Goal: Information Seeking & Learning: Understand process/instructions

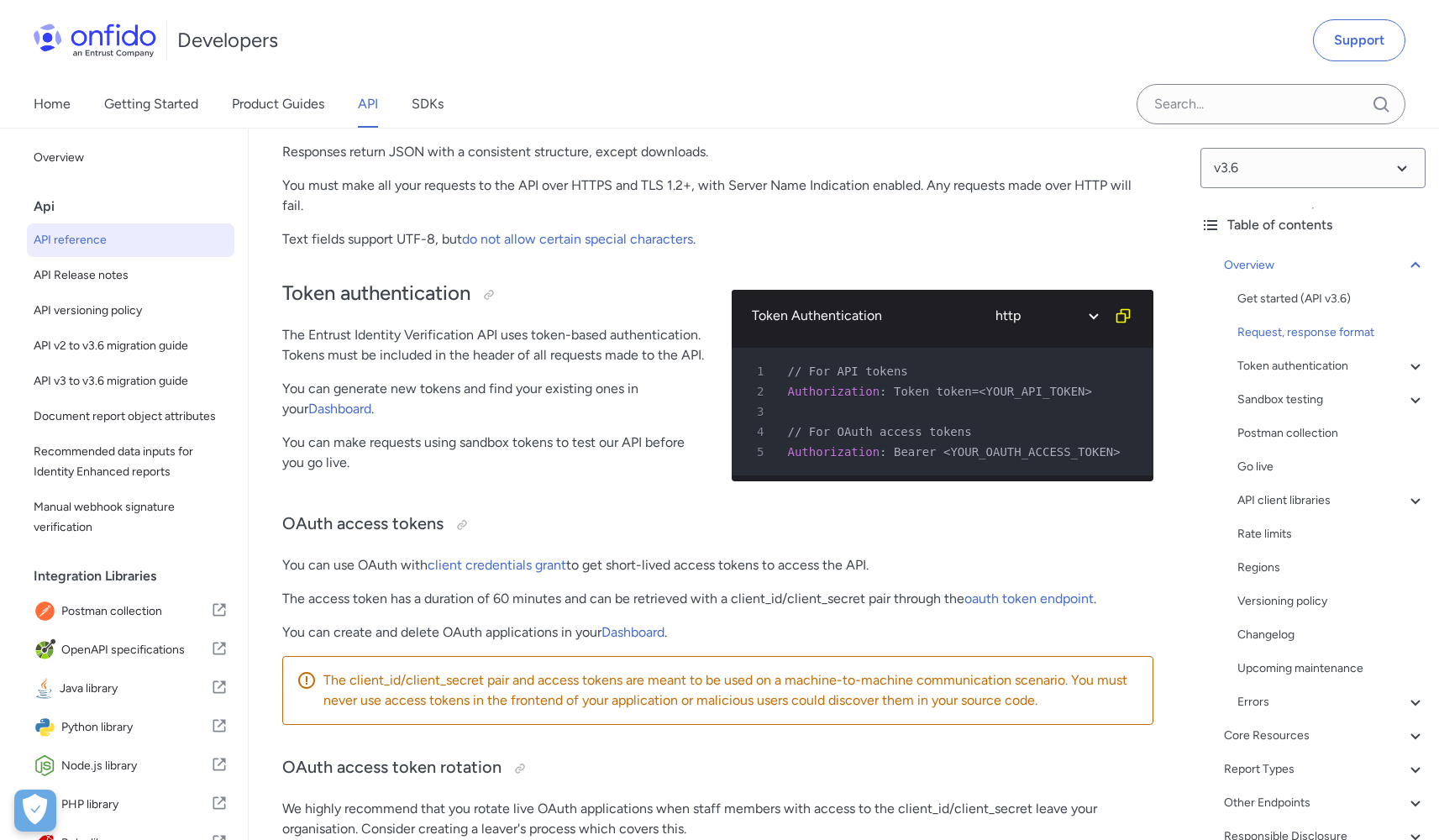
scroll to position [511, 0]
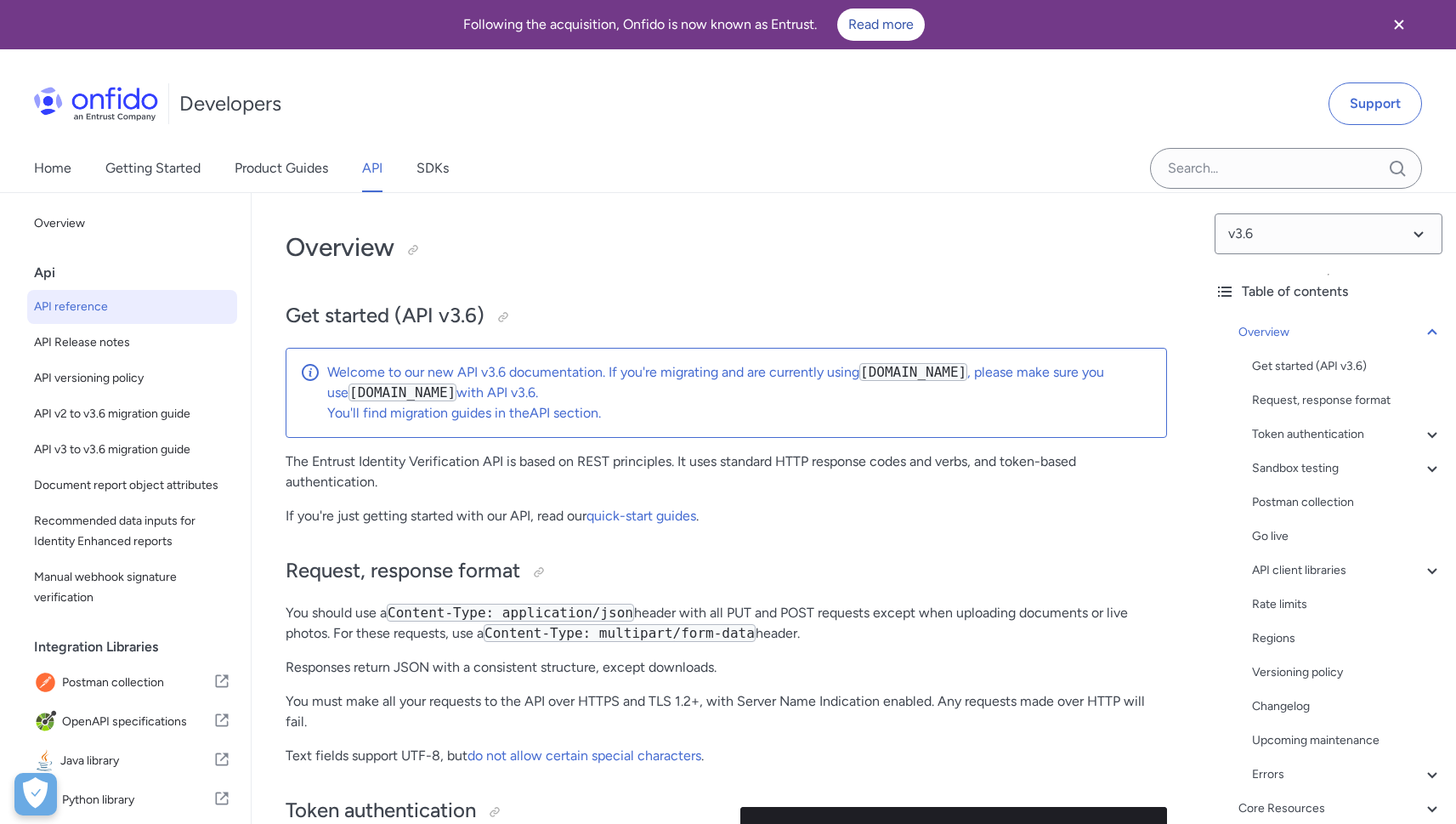
scroll to position [3886, 0]
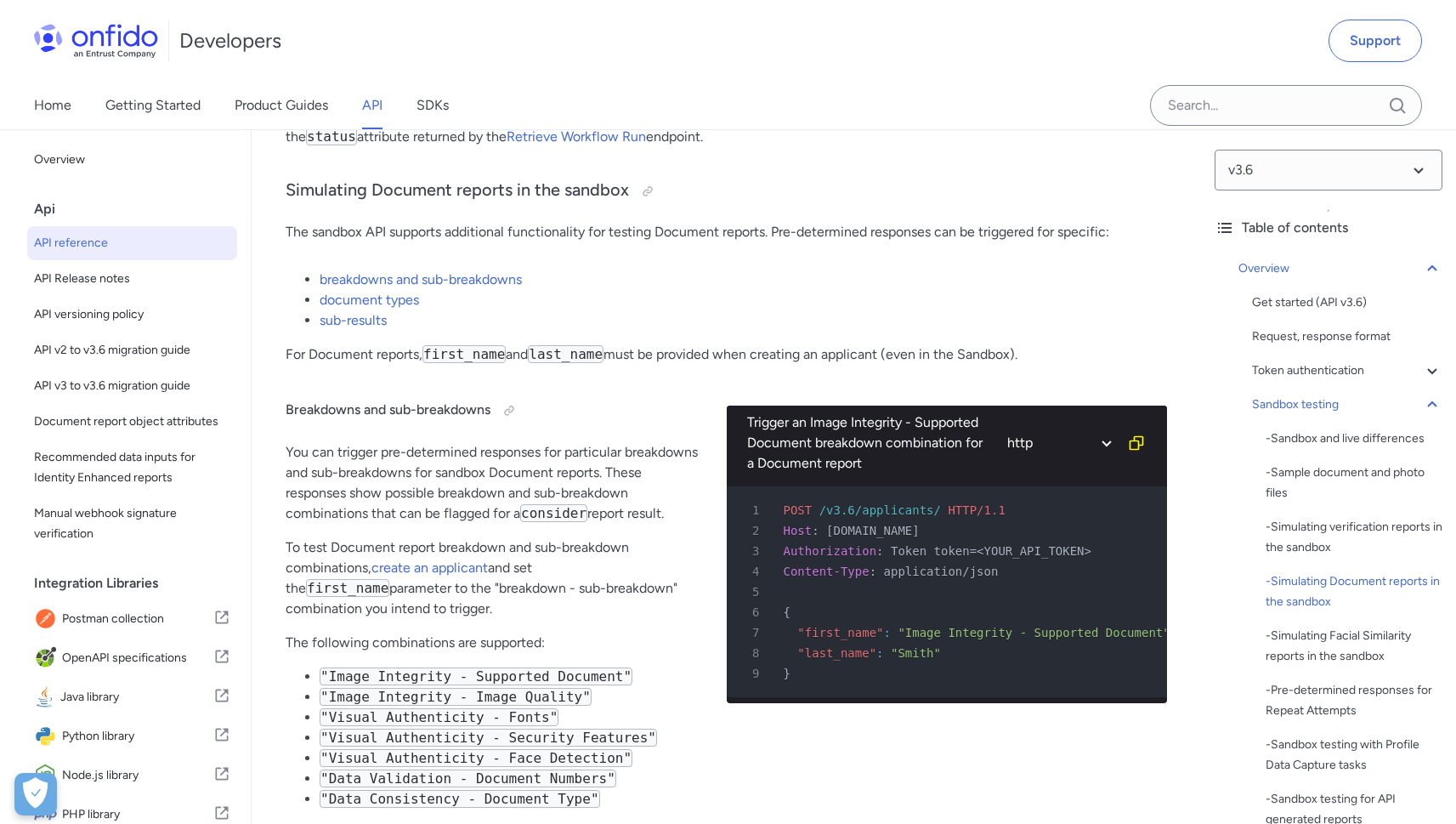
scroll to position [4372, 0]
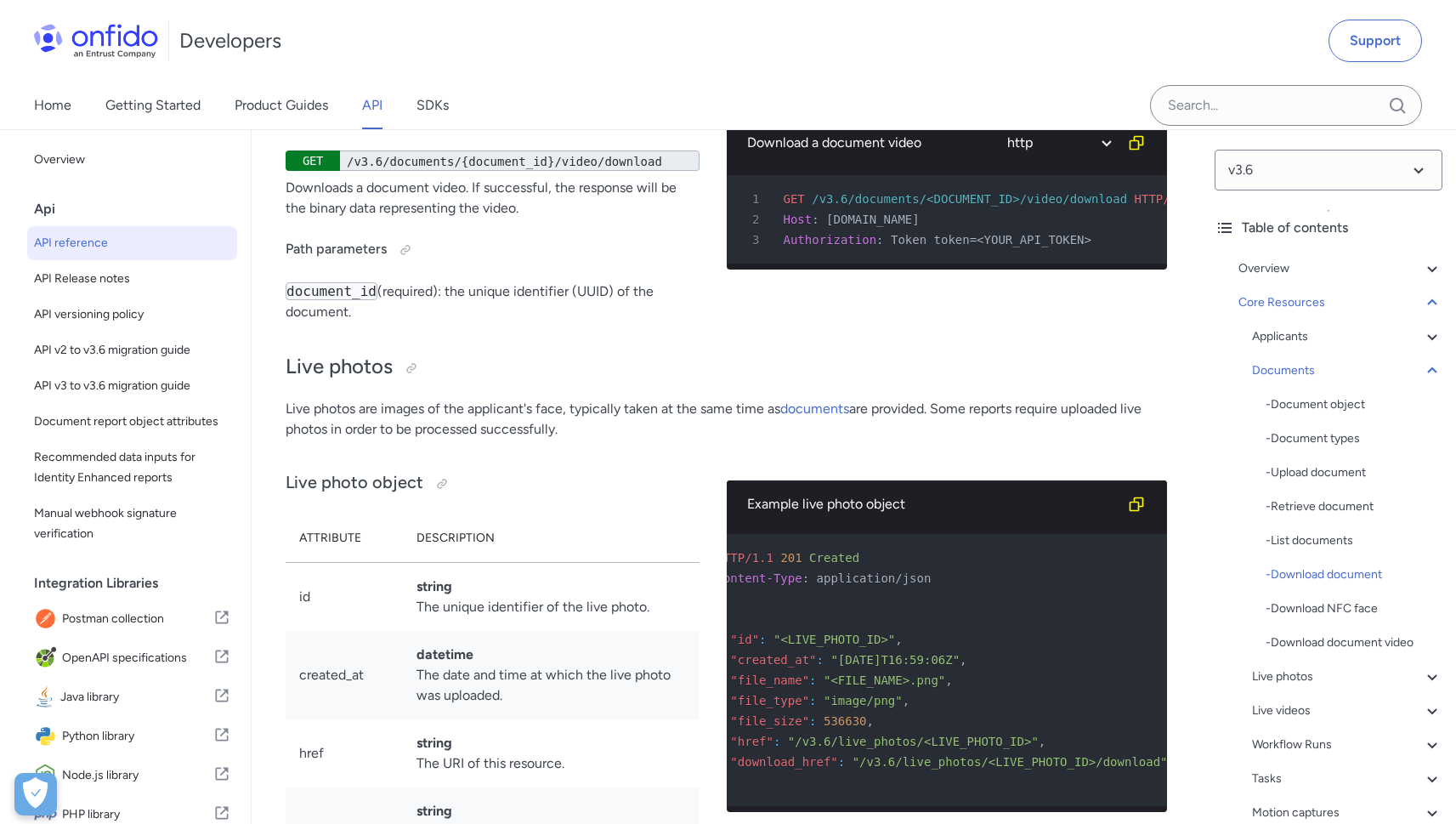
scroll to position [32727, 0]
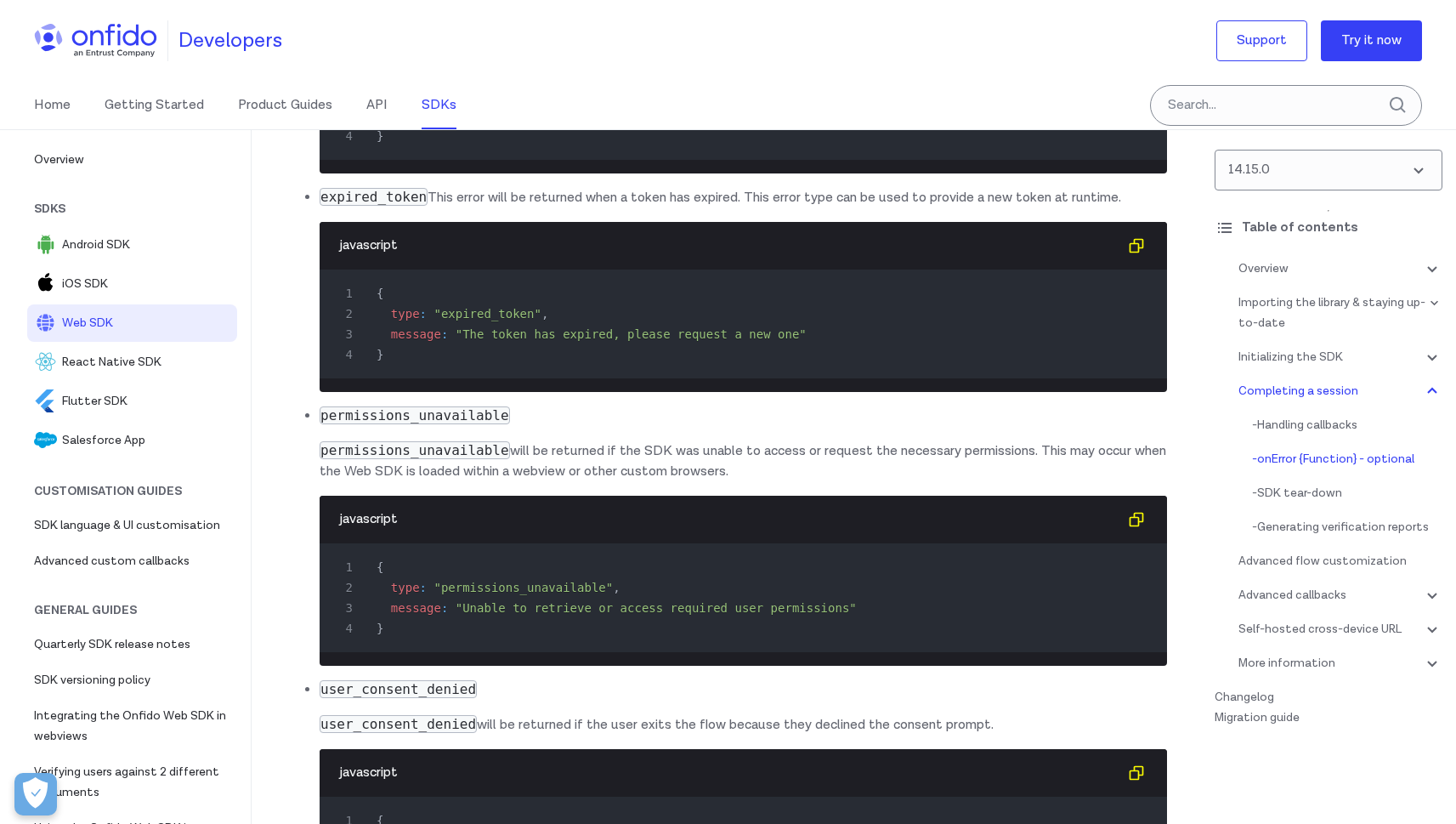
scroll to position [14065, 0]
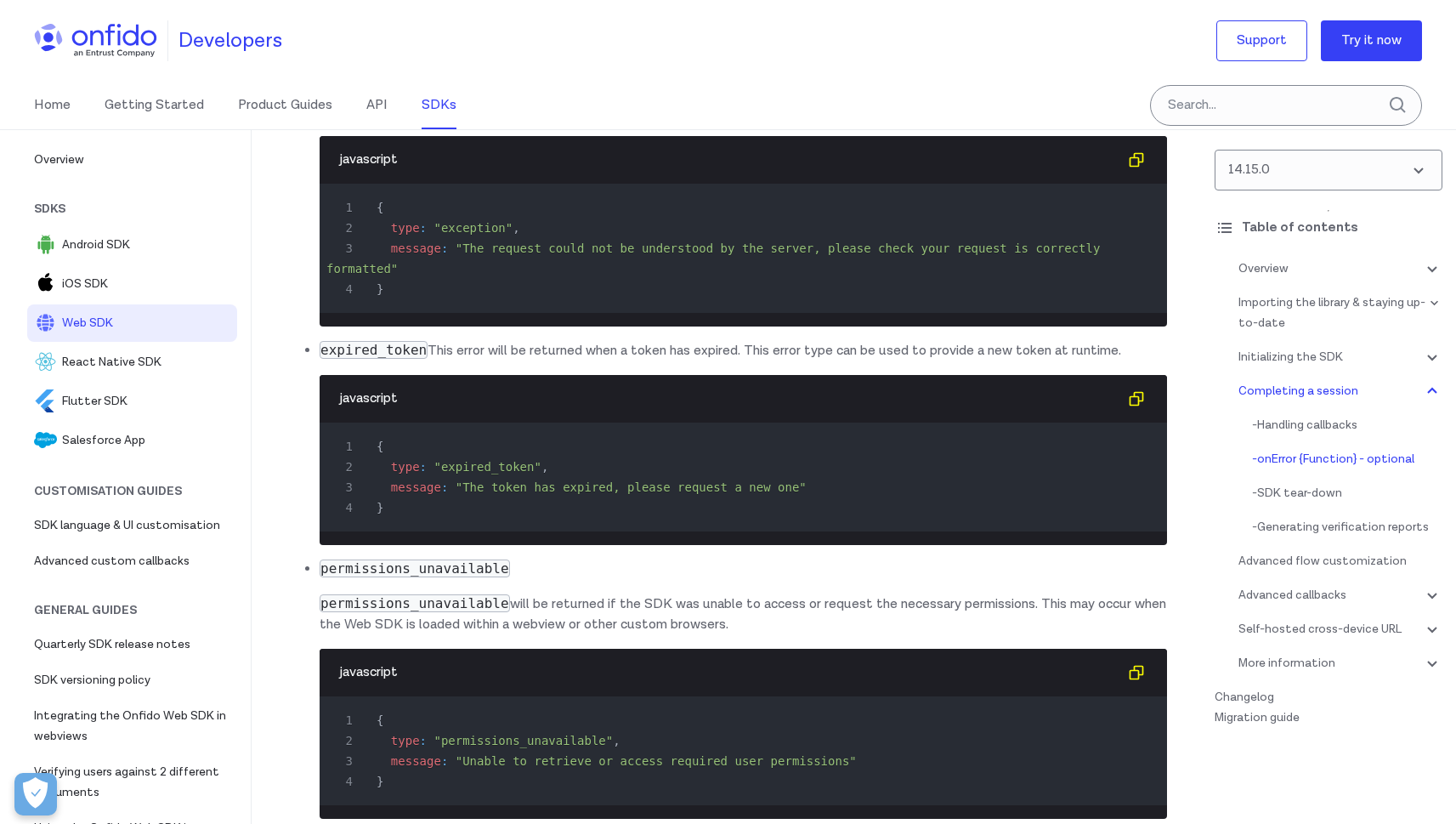
scroll to position [13797, 0]
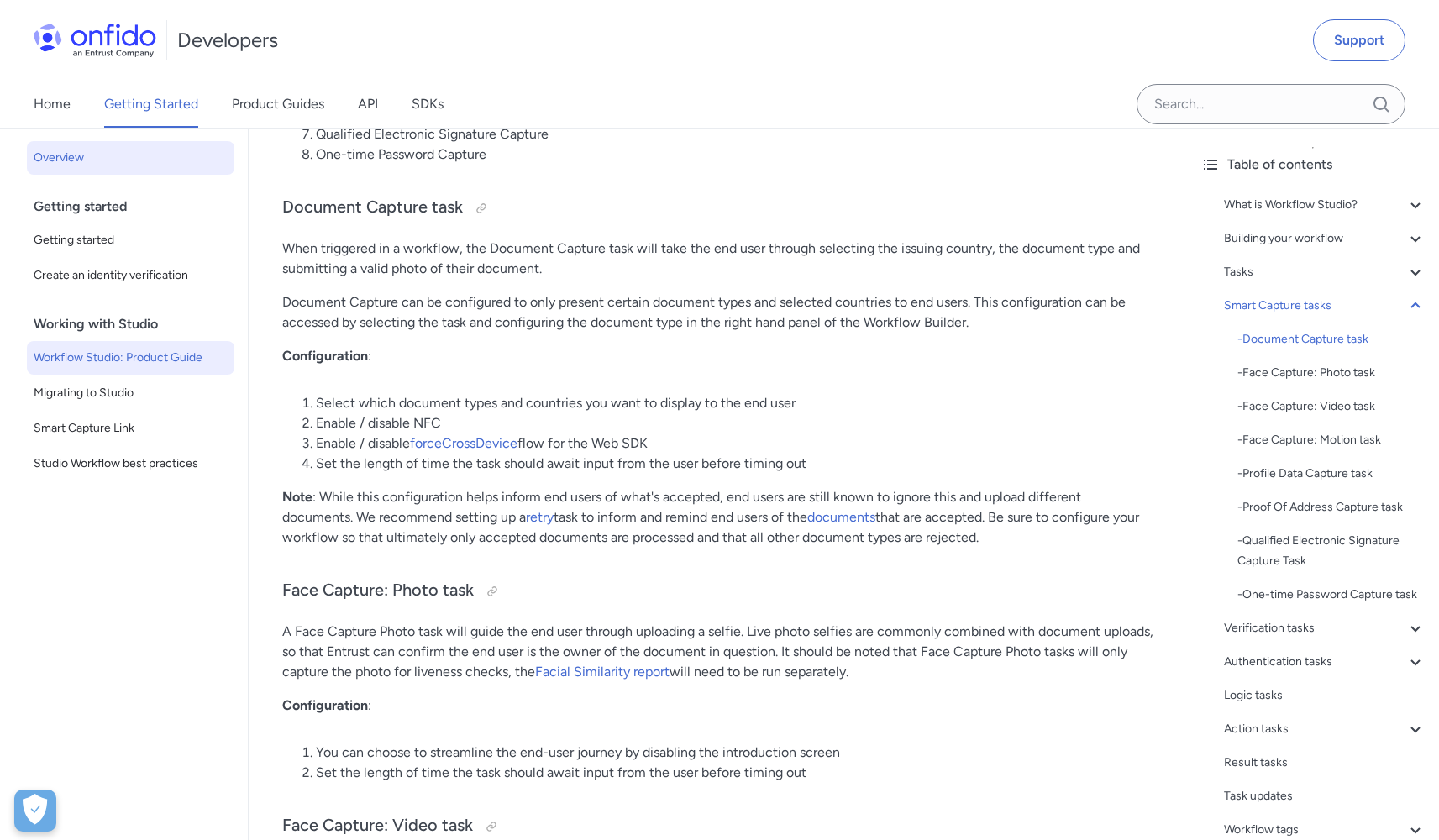
scroll to position [25, 0]
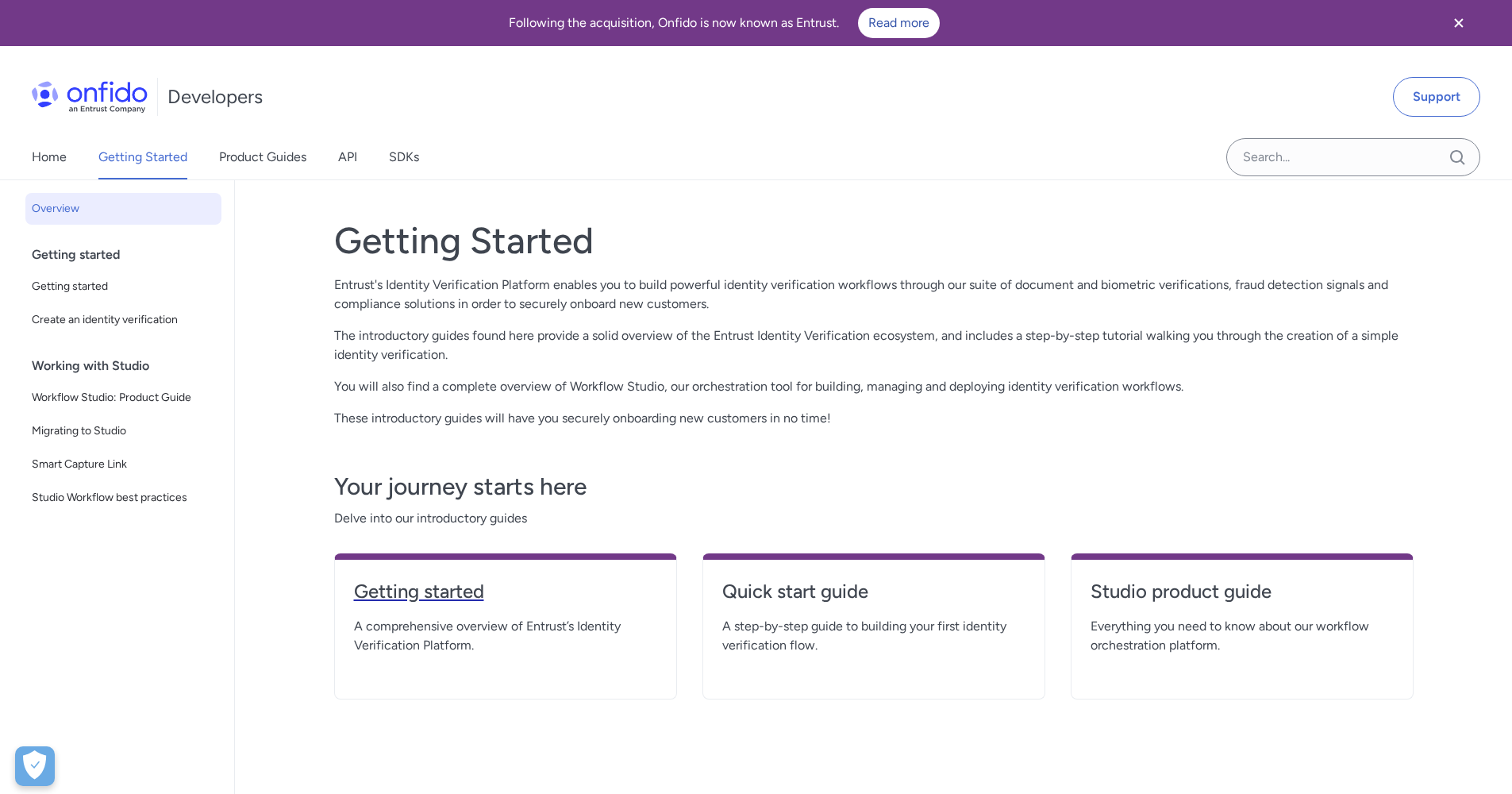
click at [386, 587] on h4 "Getting started" at bounding box center [506, 591] width 303 height 25
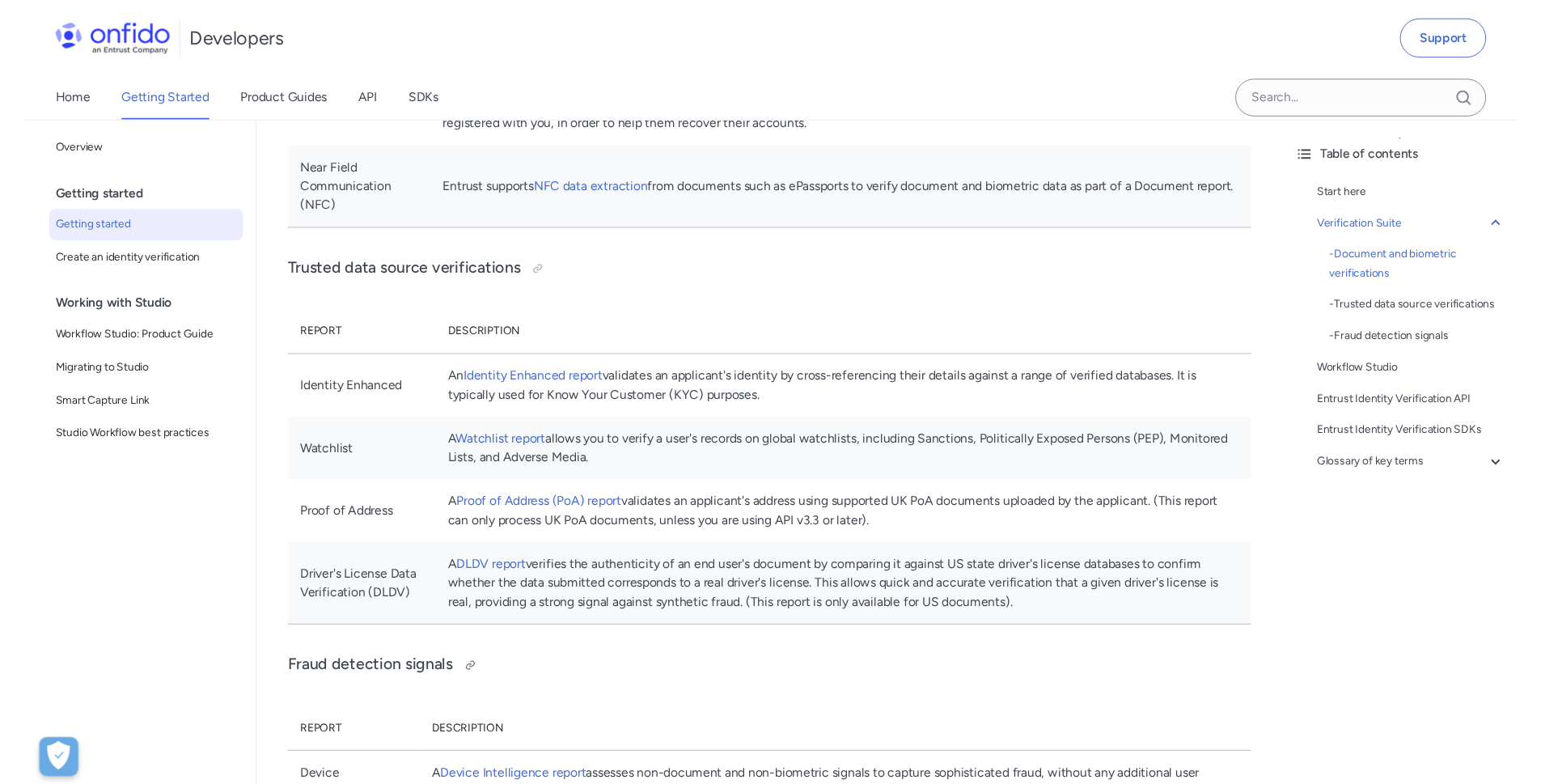
scroll to position [999, 0]
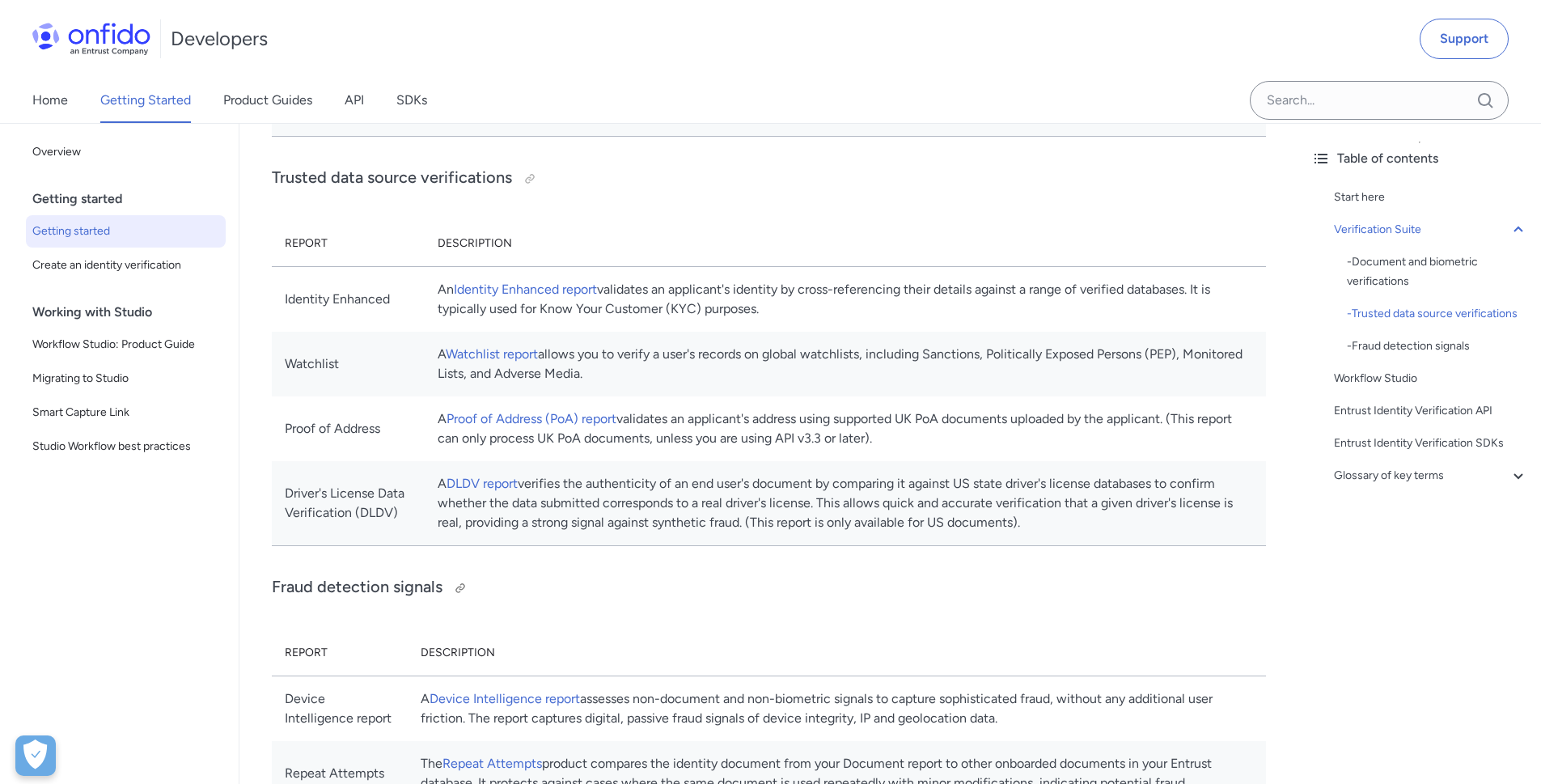
click at [927, 598] on h3 "Fraud detection signals" at bounding box center [769, 587] width 994 height 26
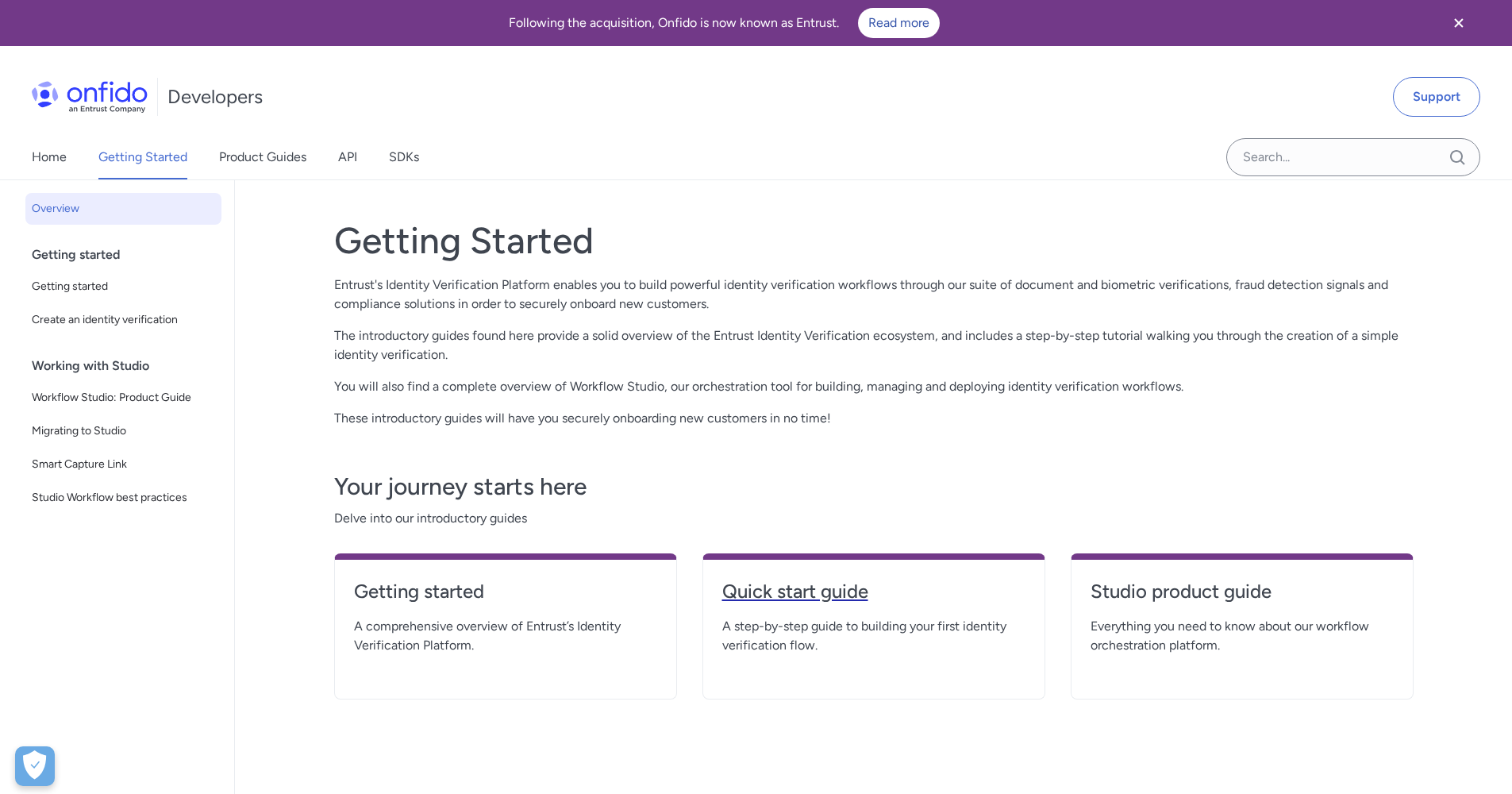
click at [805, 594] on h4 "Quick start guide" at bounding box center [874, 591] width 303 height 25
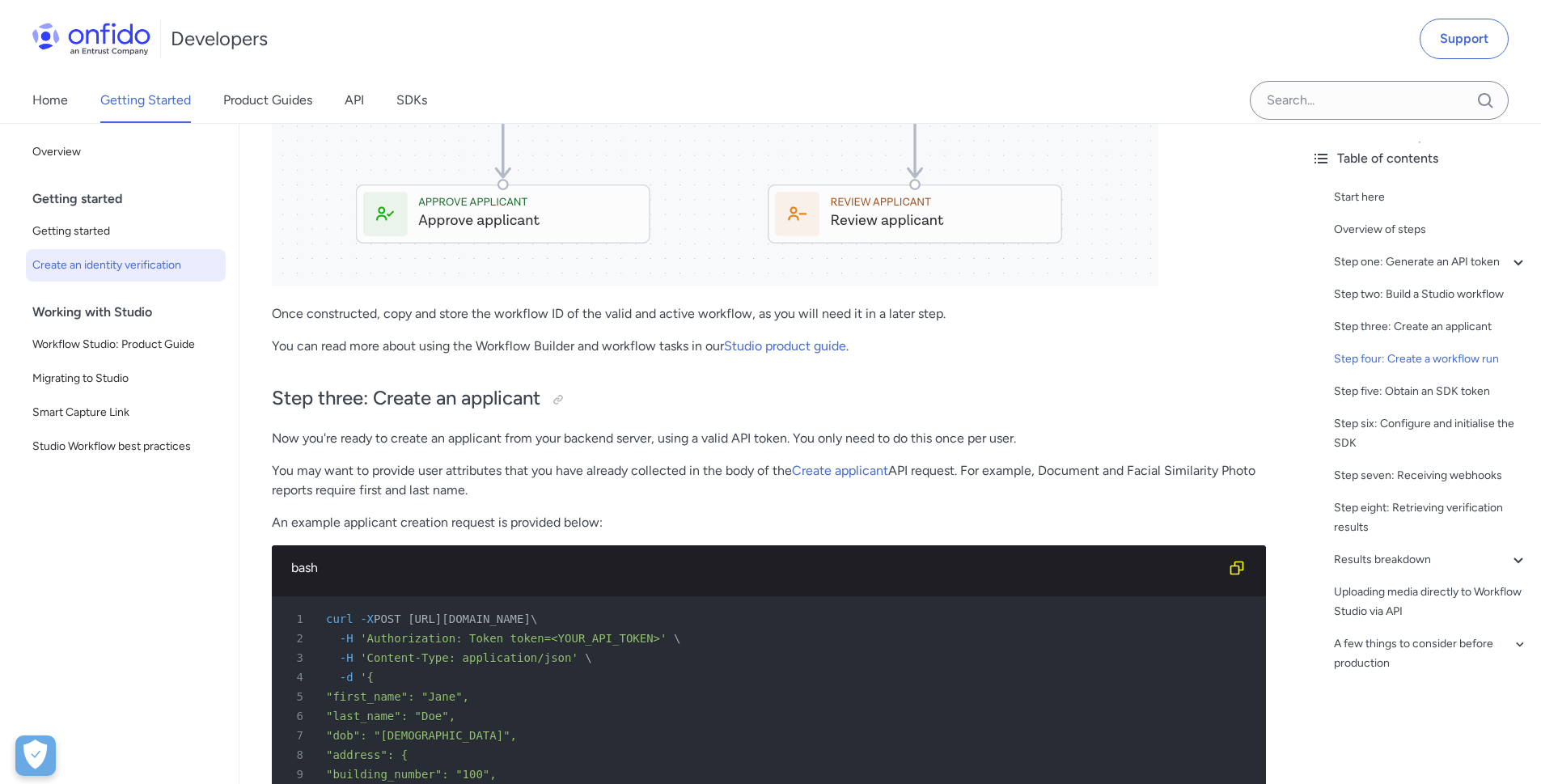
scroll to position [3536, 0]
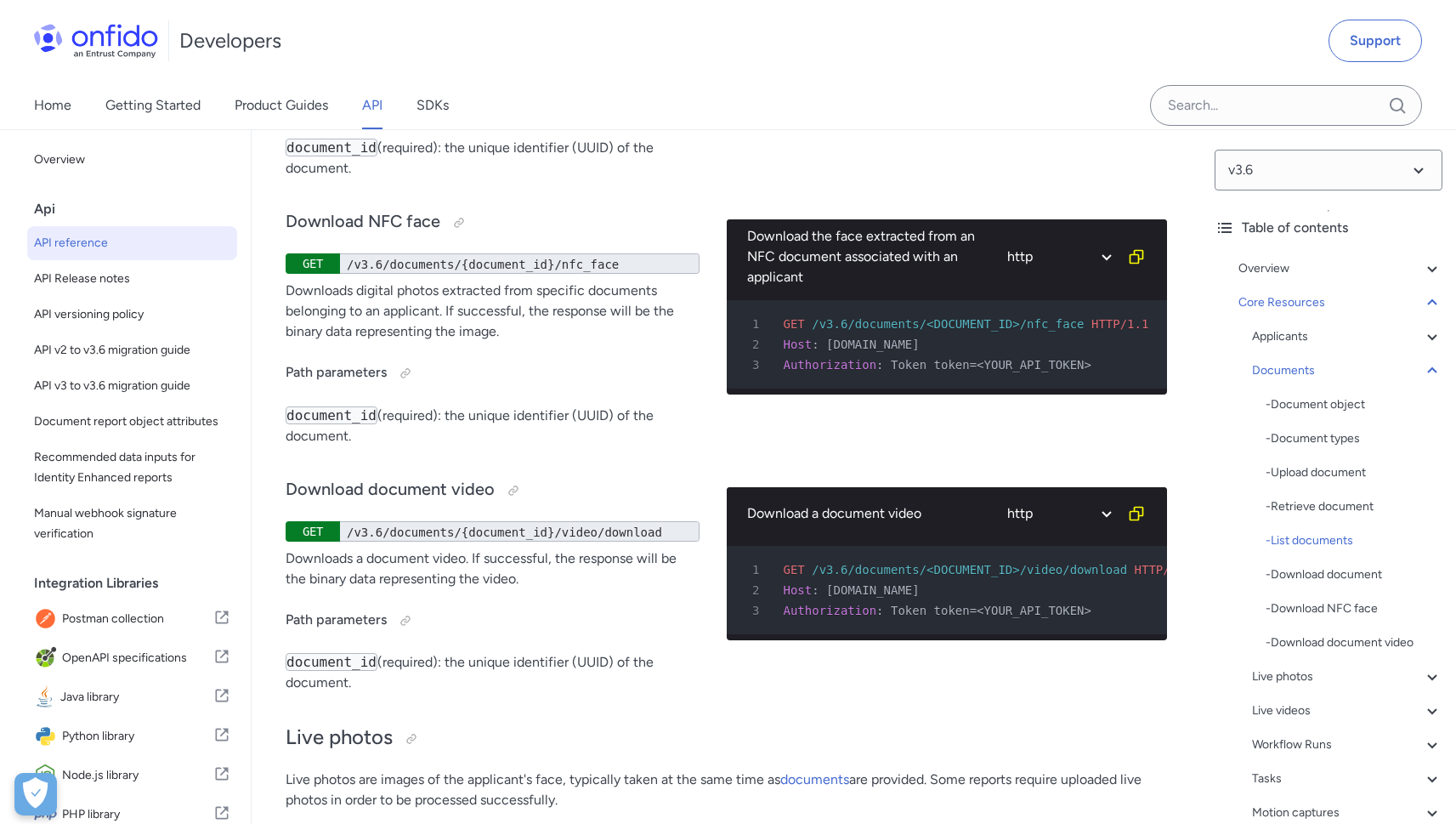
scroll to position [32248, 0]
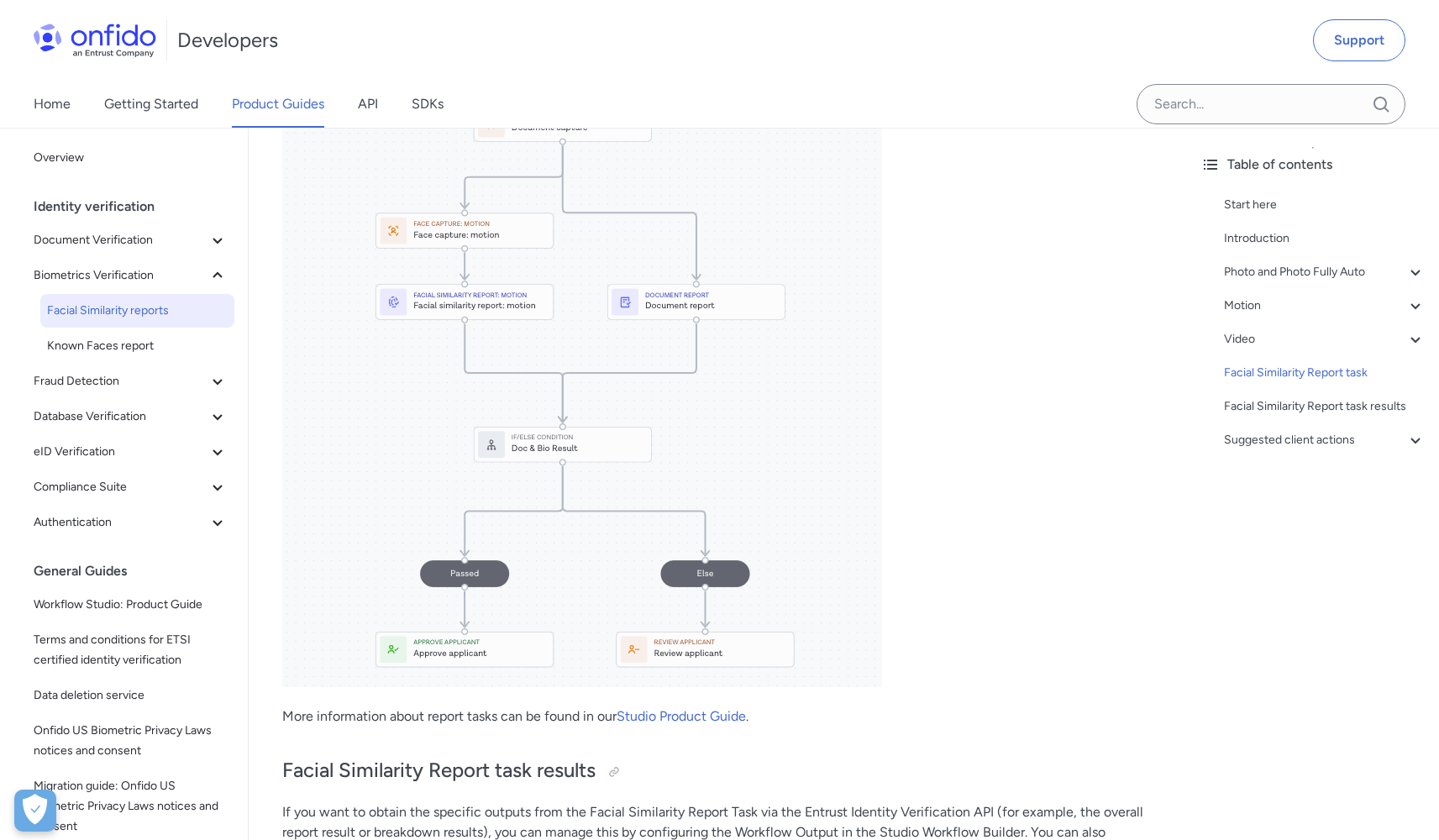
scroll to position [6525, 0]
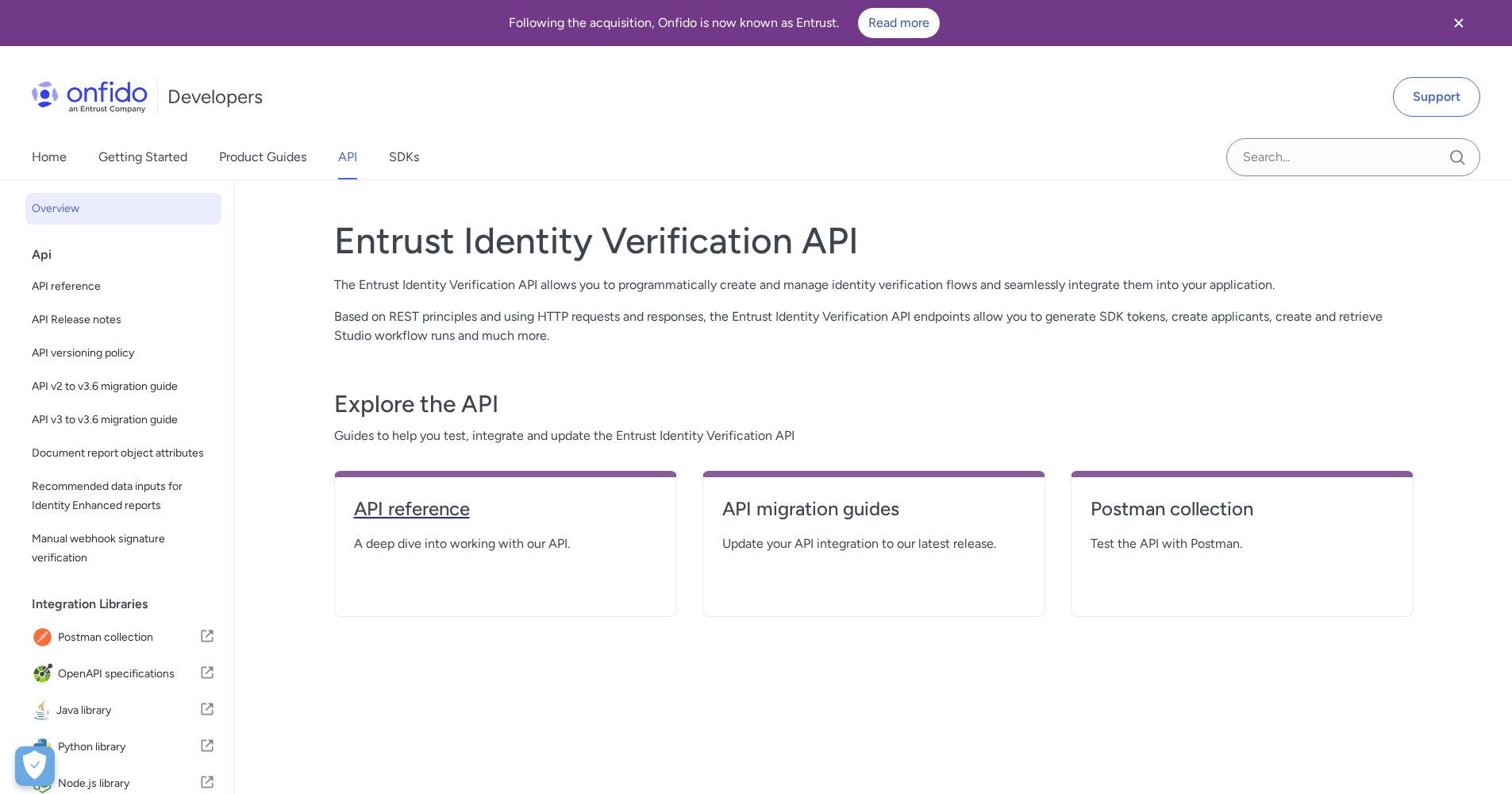
click at [374, 500] on h4 "API reference" at bounding box center [506, 509] width 303 height 25
select select "http"
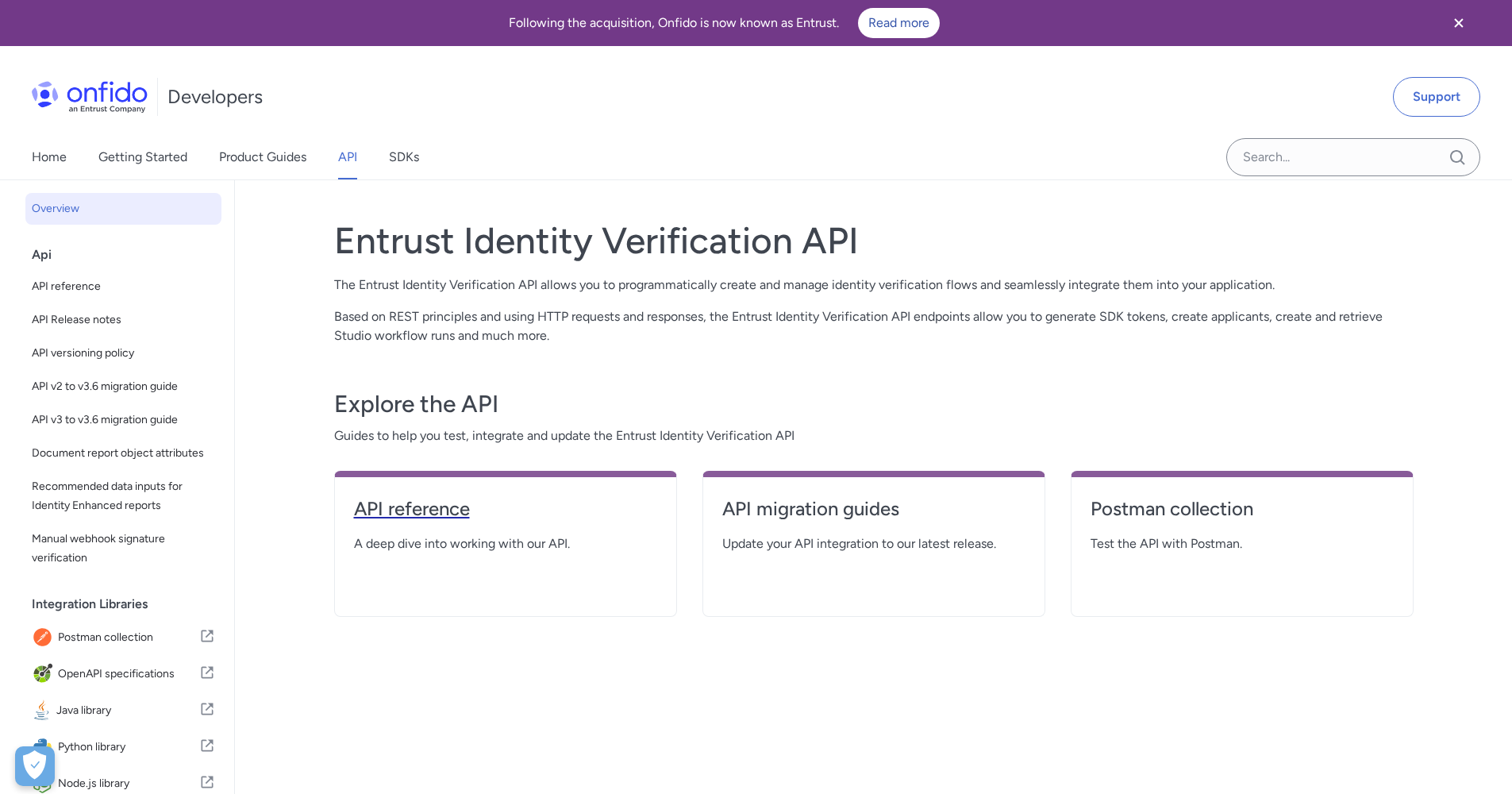
select select "http"
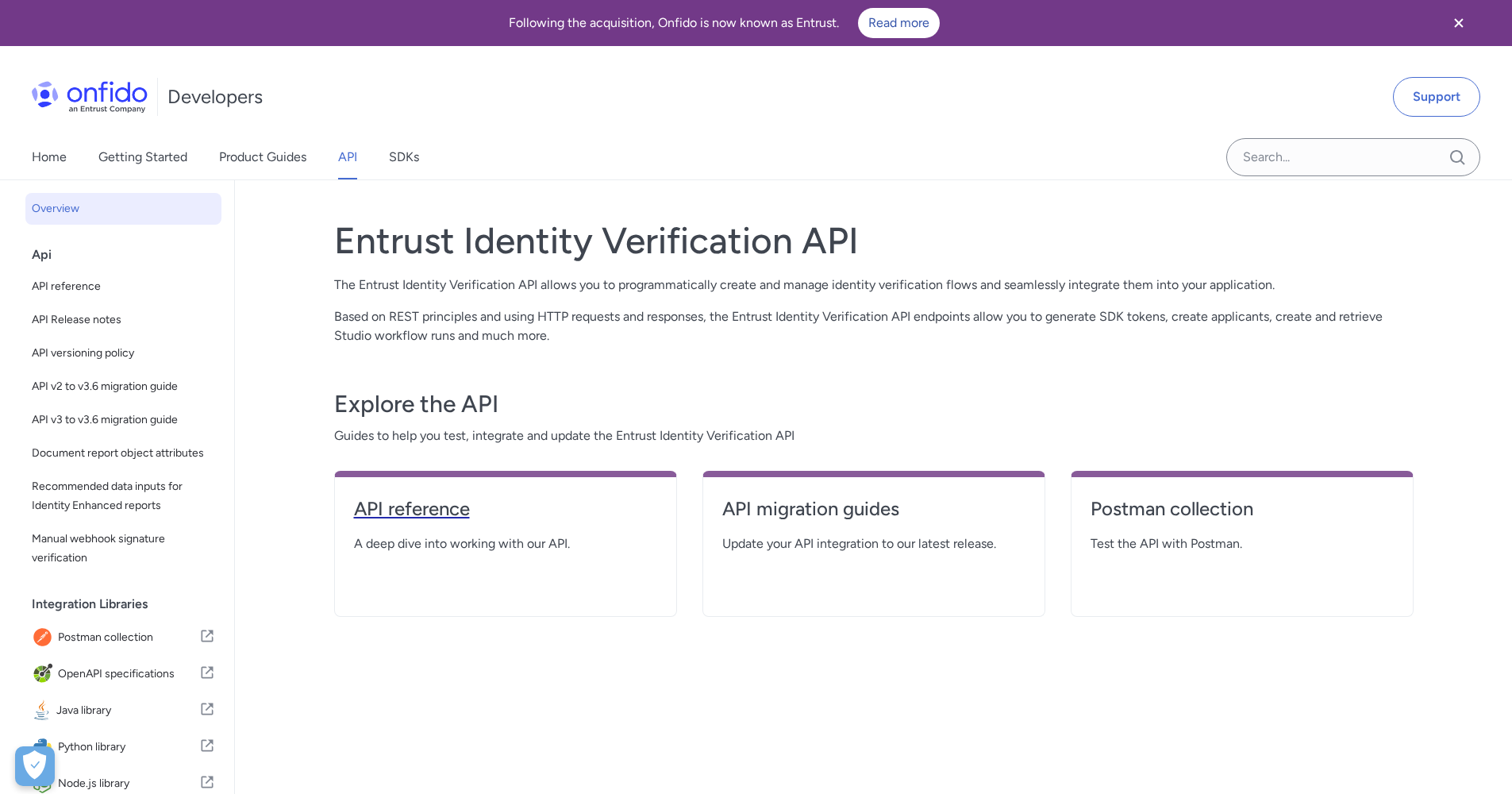
select select "http"
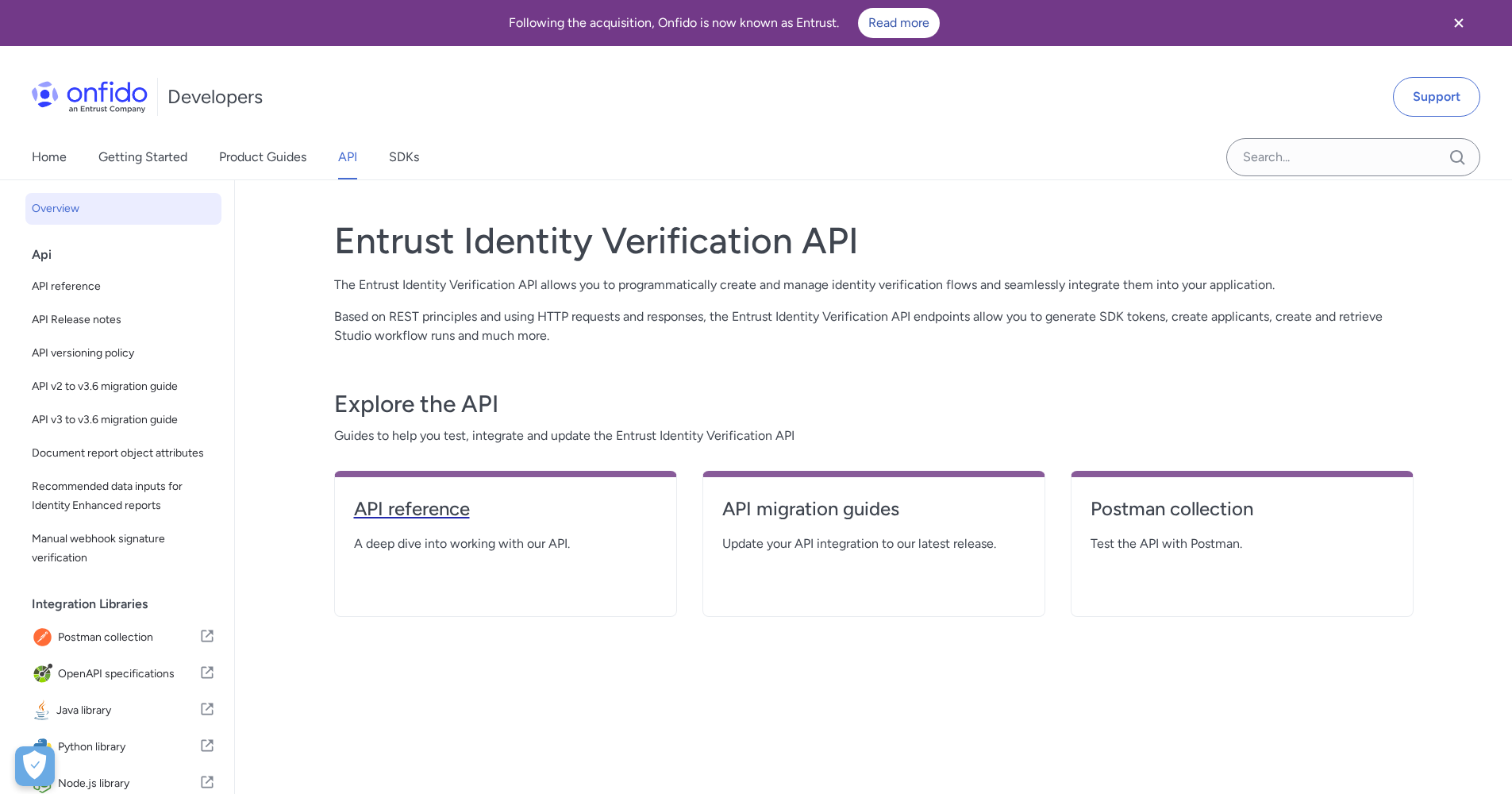
select select "http"
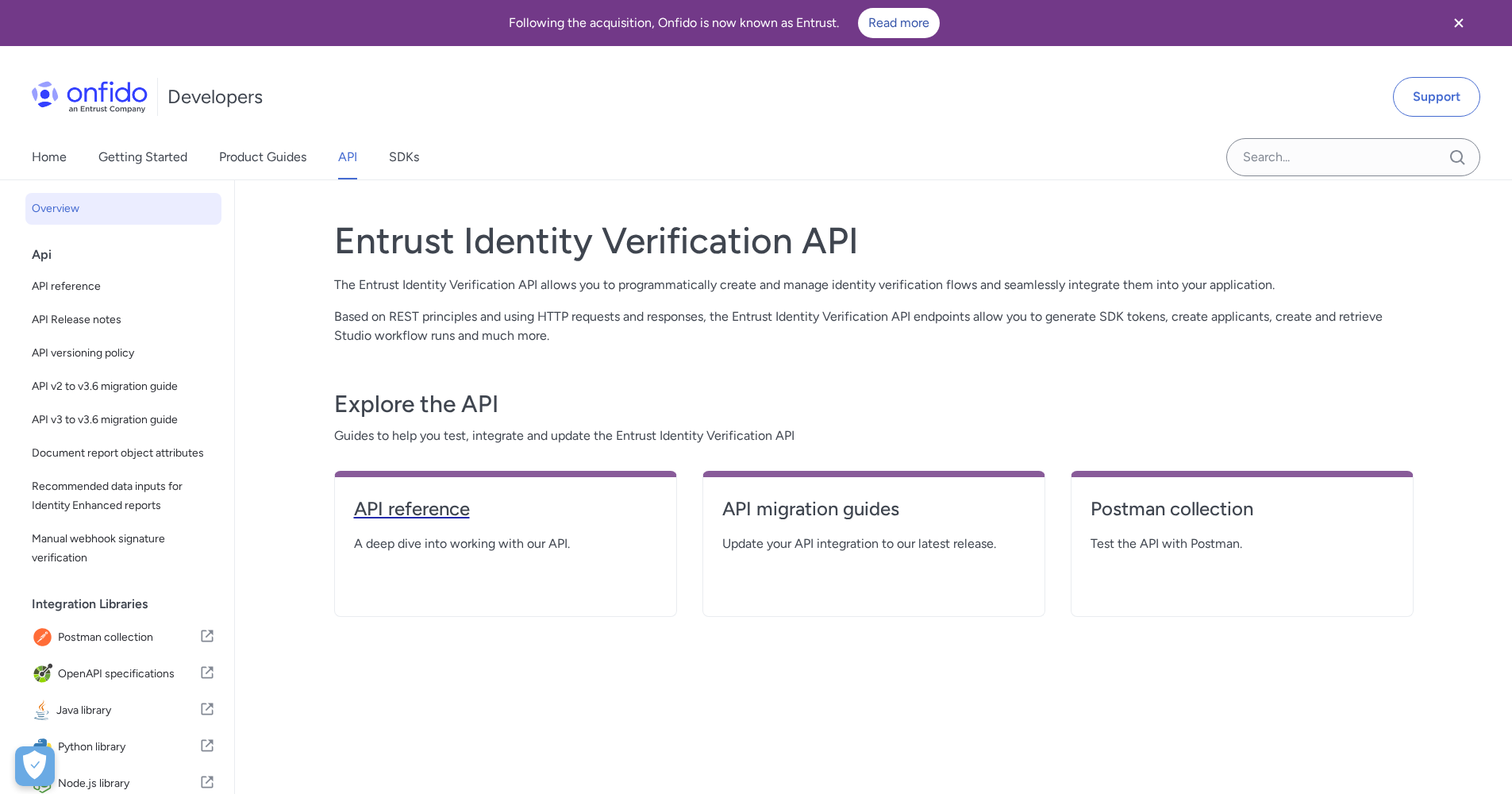
select select "http"
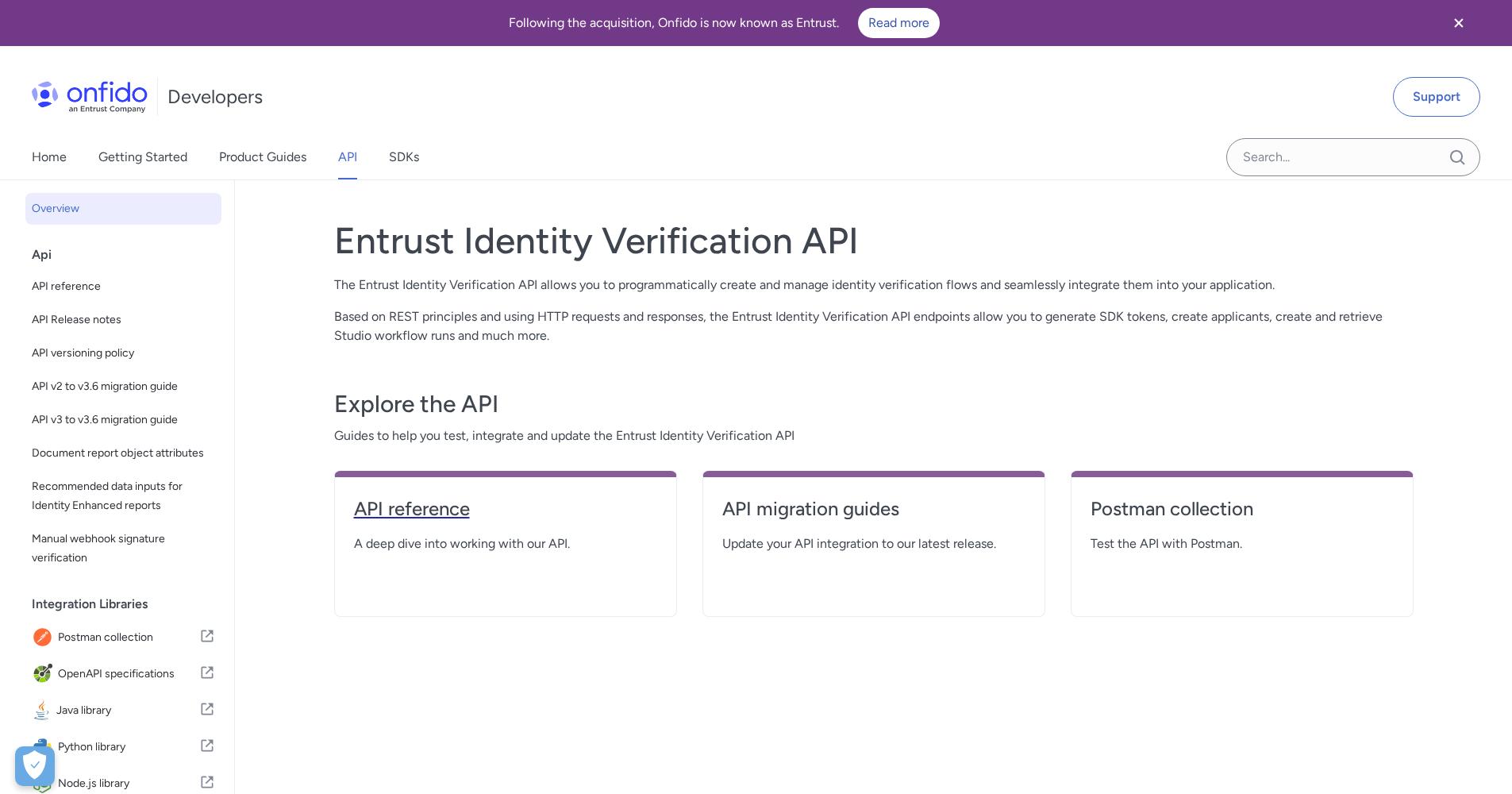
select select "http"
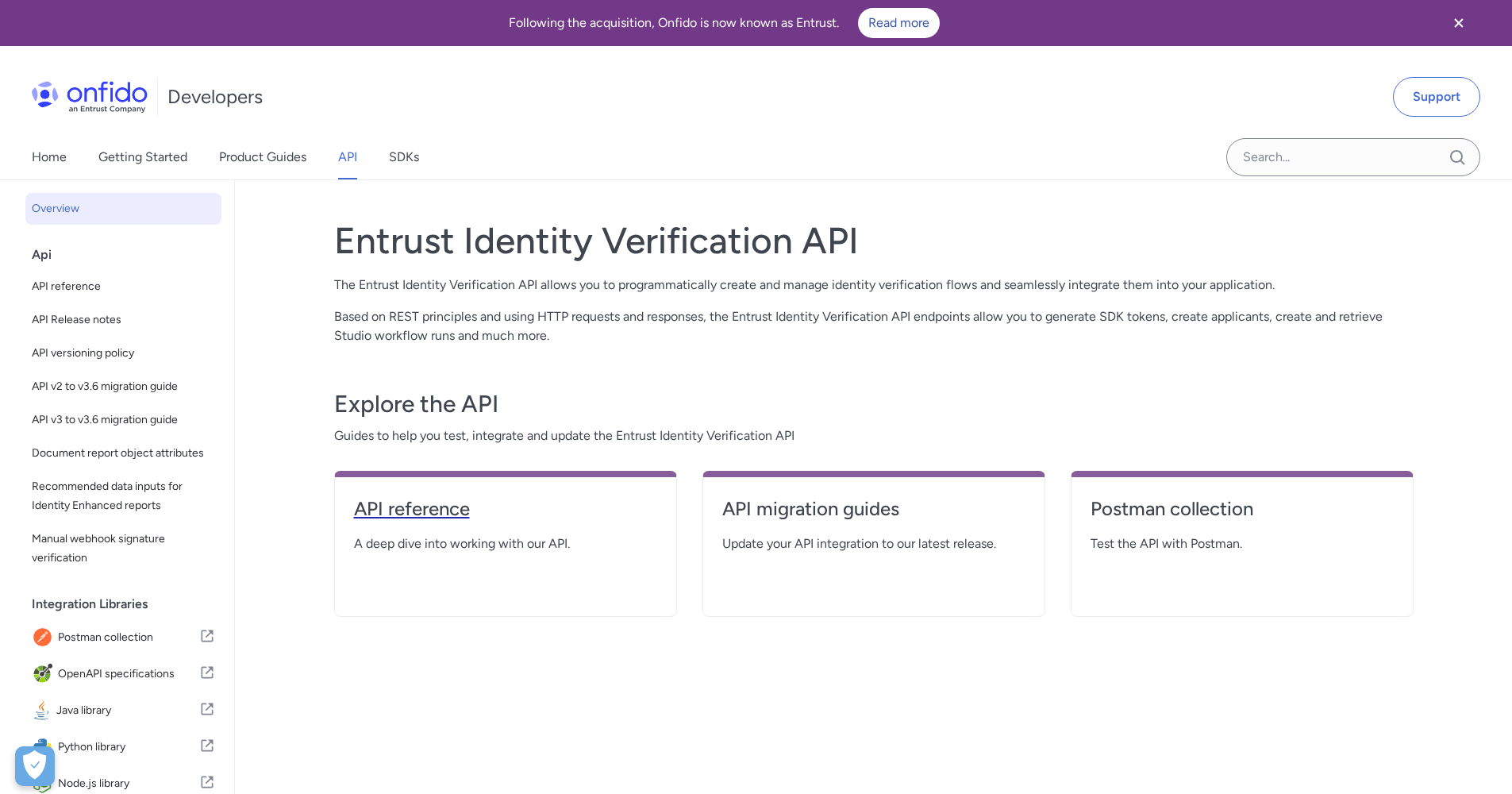
select select "http"
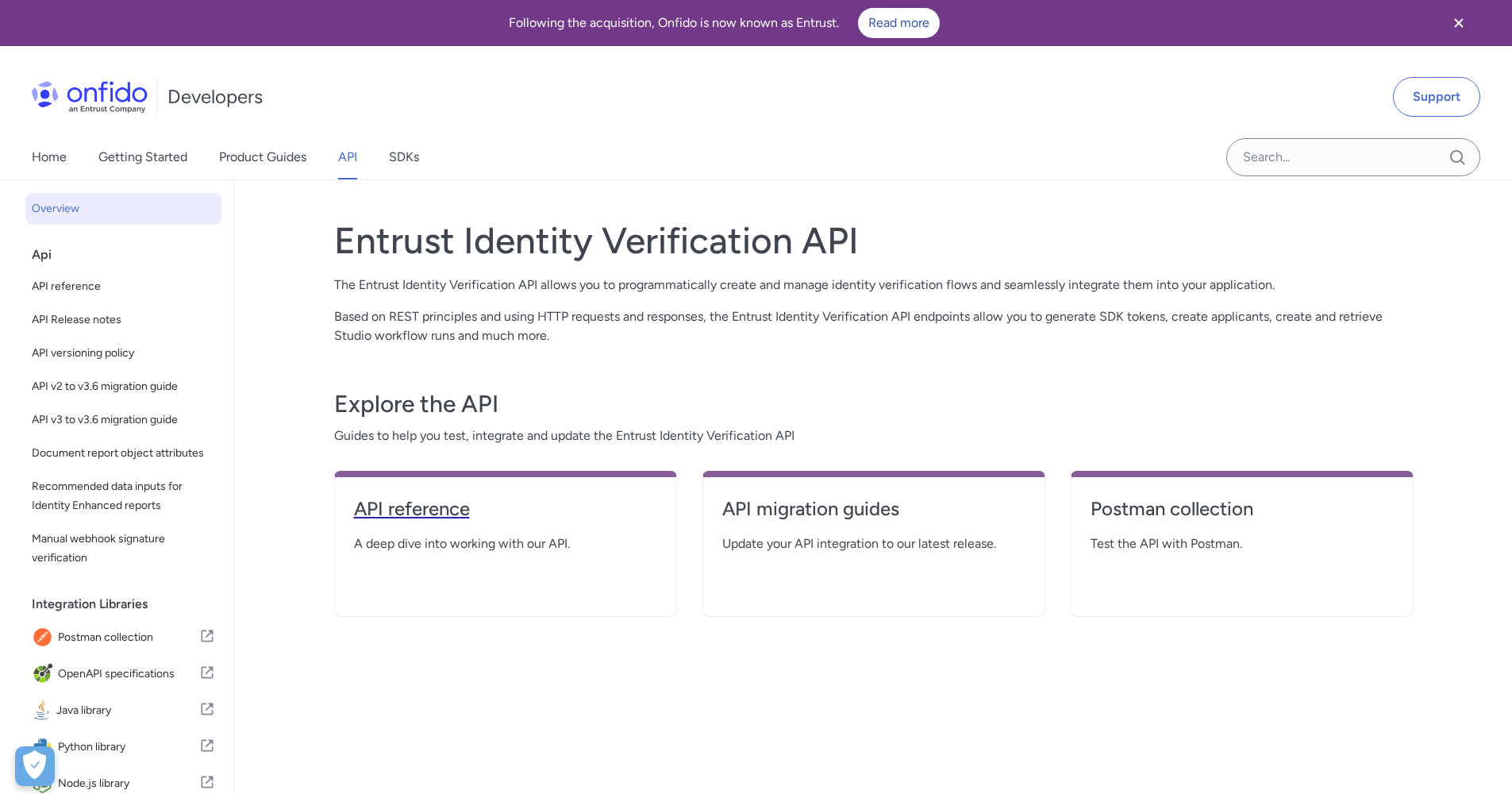
select select "http"
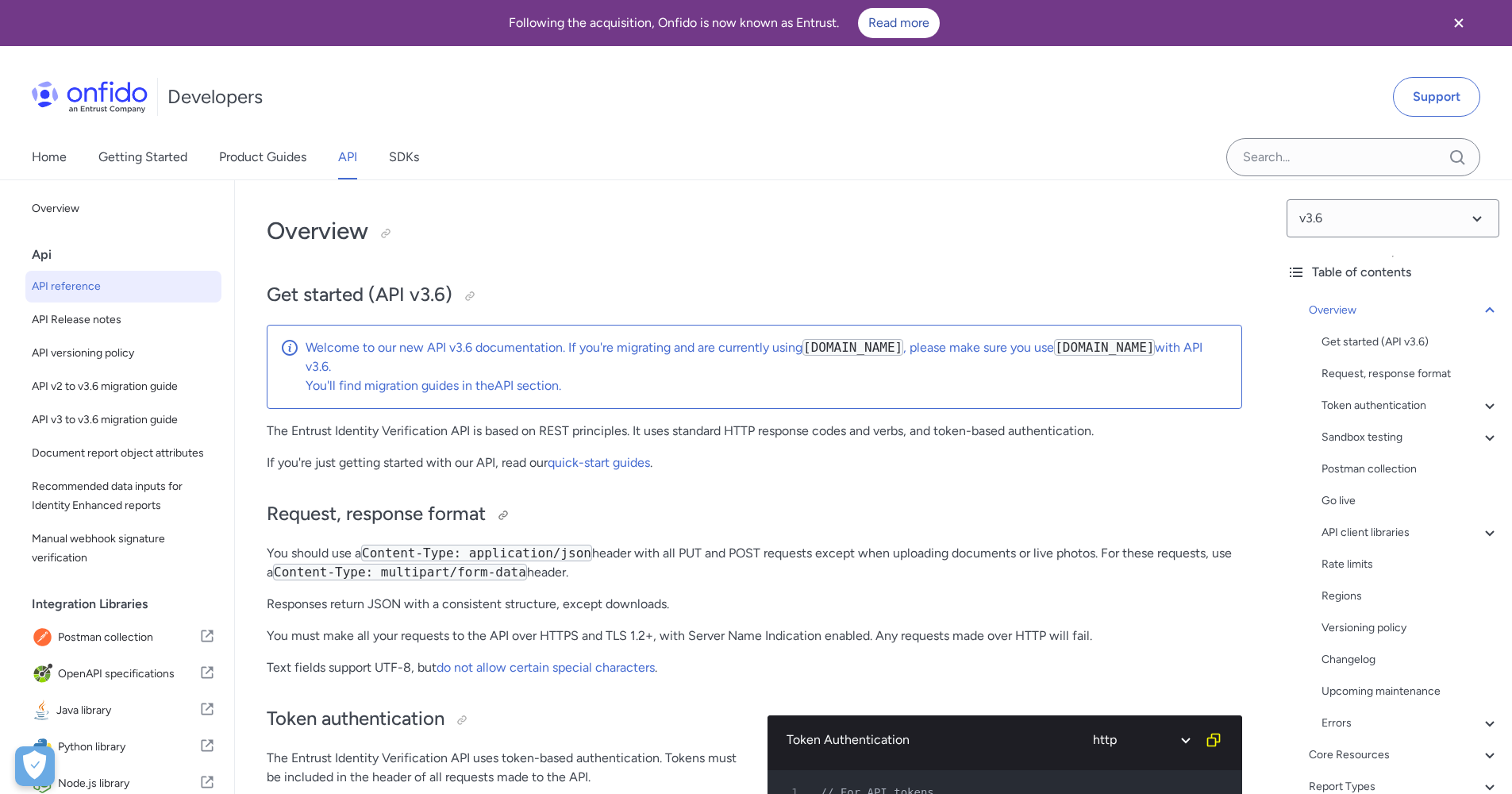
click at [717, 522] on h2 "Request, response format" at bounding box center [755, 514] width 976 height 27
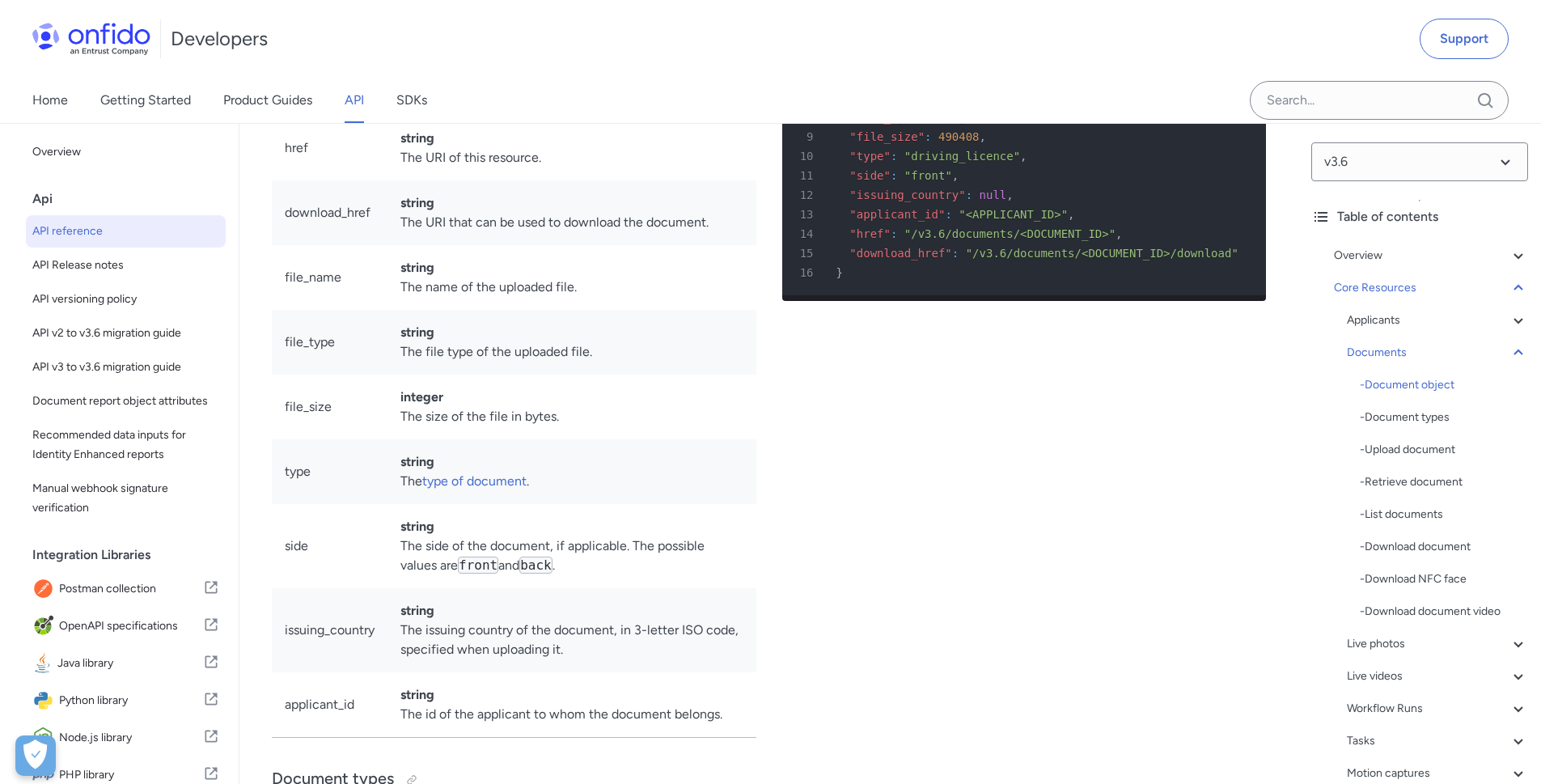
scroll to position [29297, 0]
